Goal: Information Seeking & Learning: Check status

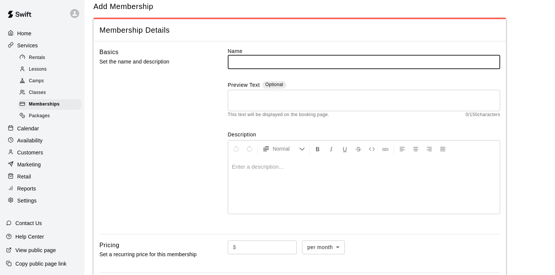
scroll to position [18, 0]
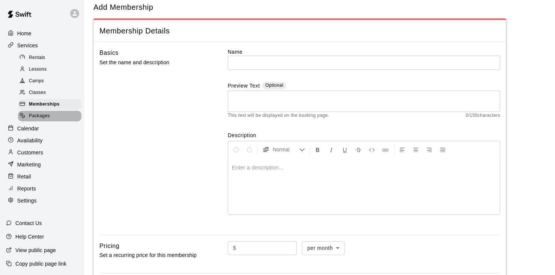
click at [37, 120] on span "Packages" at bounding box center [39, 116] width 21 height 8
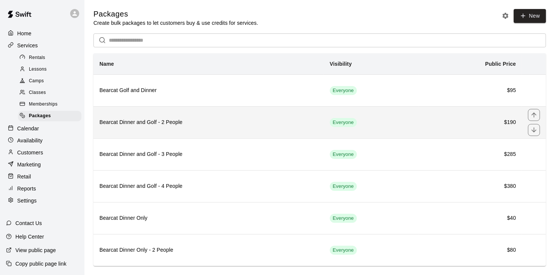
click at [202, 114] on th "Bearcat Dinner and Golf - 2 People" at bounding box center [208, 122] width 231 height 32
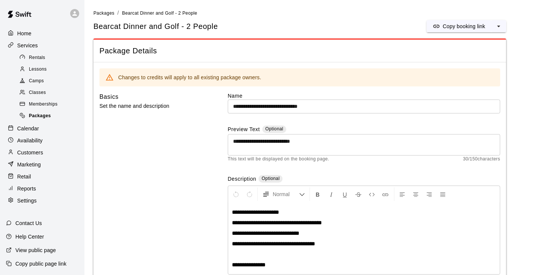
click at [45, 119] on span "Packages" at bounding box center [40, 116] width 22 height 8
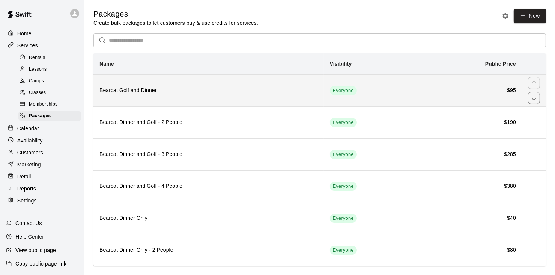
click at [137, 93] on h6 "Bearcat Golf and Dinner" at bounding box center [208, 90] width 219 height 8
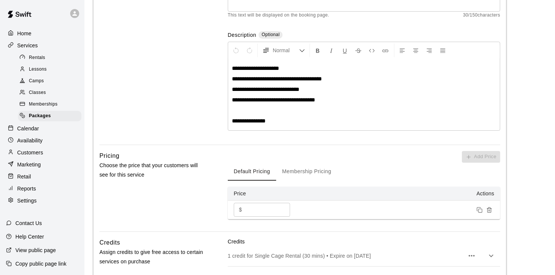
scroll to position [143, 0]
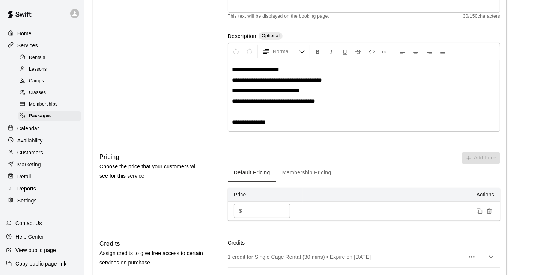
click at [31, 192] on p "Reports" at bounding box center [26, 189] width 19 height 8
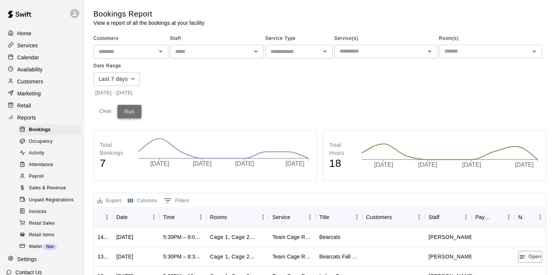
click at [129, 110] on button "Run" at bounding box center [130, 112] width 24 height 14
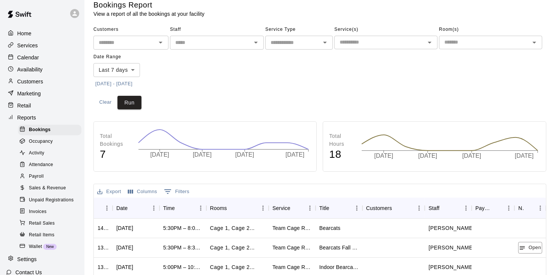
scroll to position [2, 0]
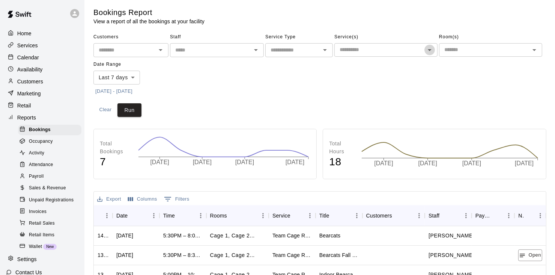
click at [425, 52] on icon "Open" at bounding box center [429, 49] width 9 height 9
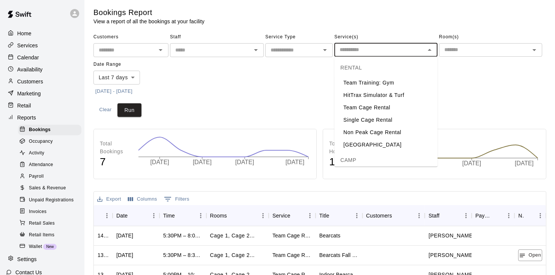
scroll to position [0, 0]
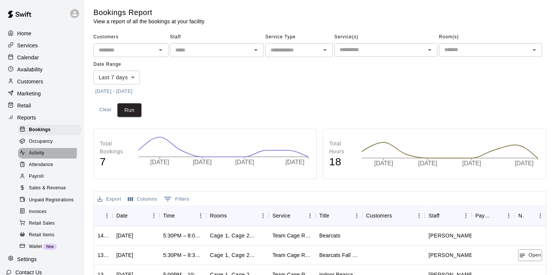
click at [39, 157] on span "Activity" at bounding box center [36, 153] width 15 height 8
